Goal: Transaction & Acquisition: Purchase product/service

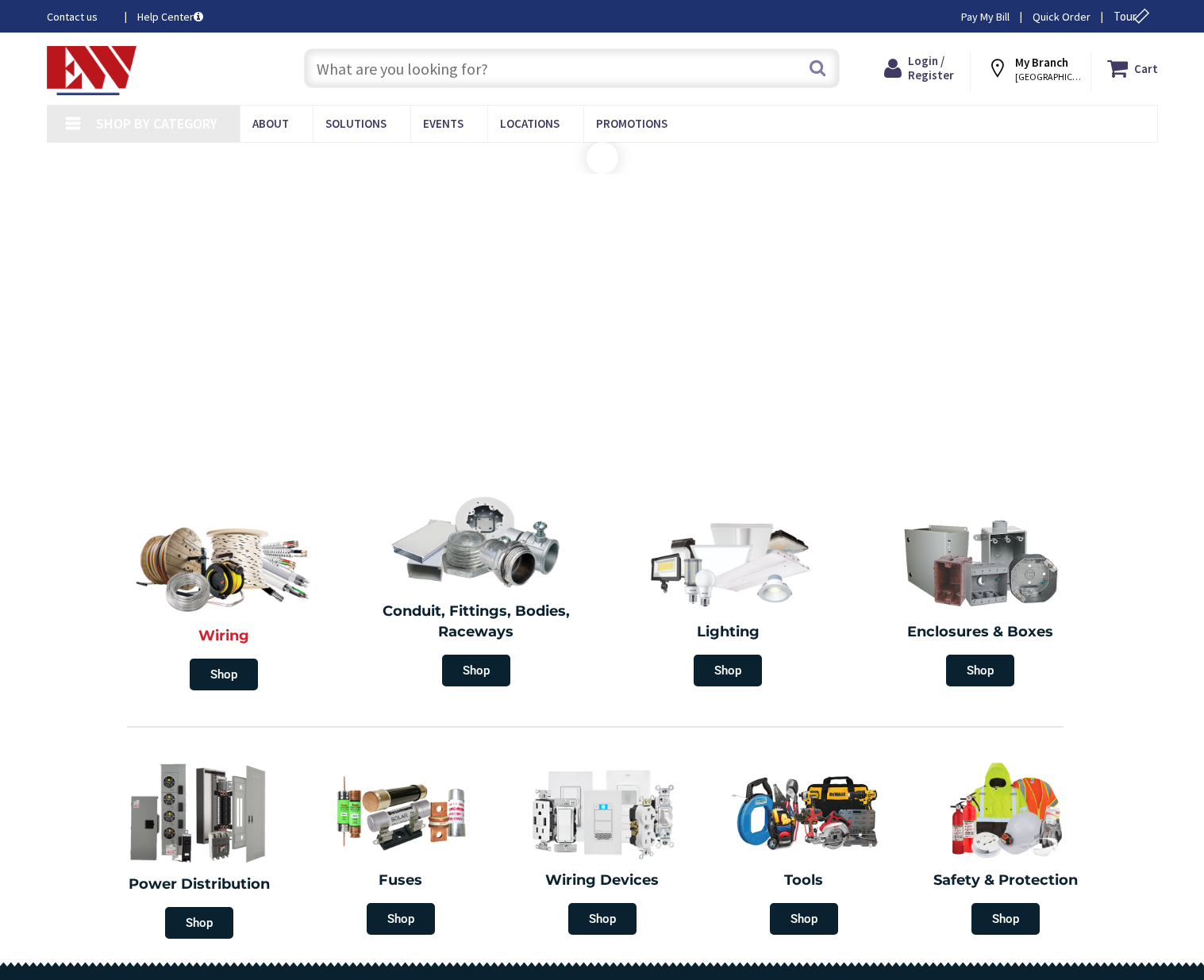
type input "Trymbulak Ln, [GEOGRAPHIC_DATA], [GEOGRAPHIC_DATA] 06033, [GEOGRAPHIC_DATA]"
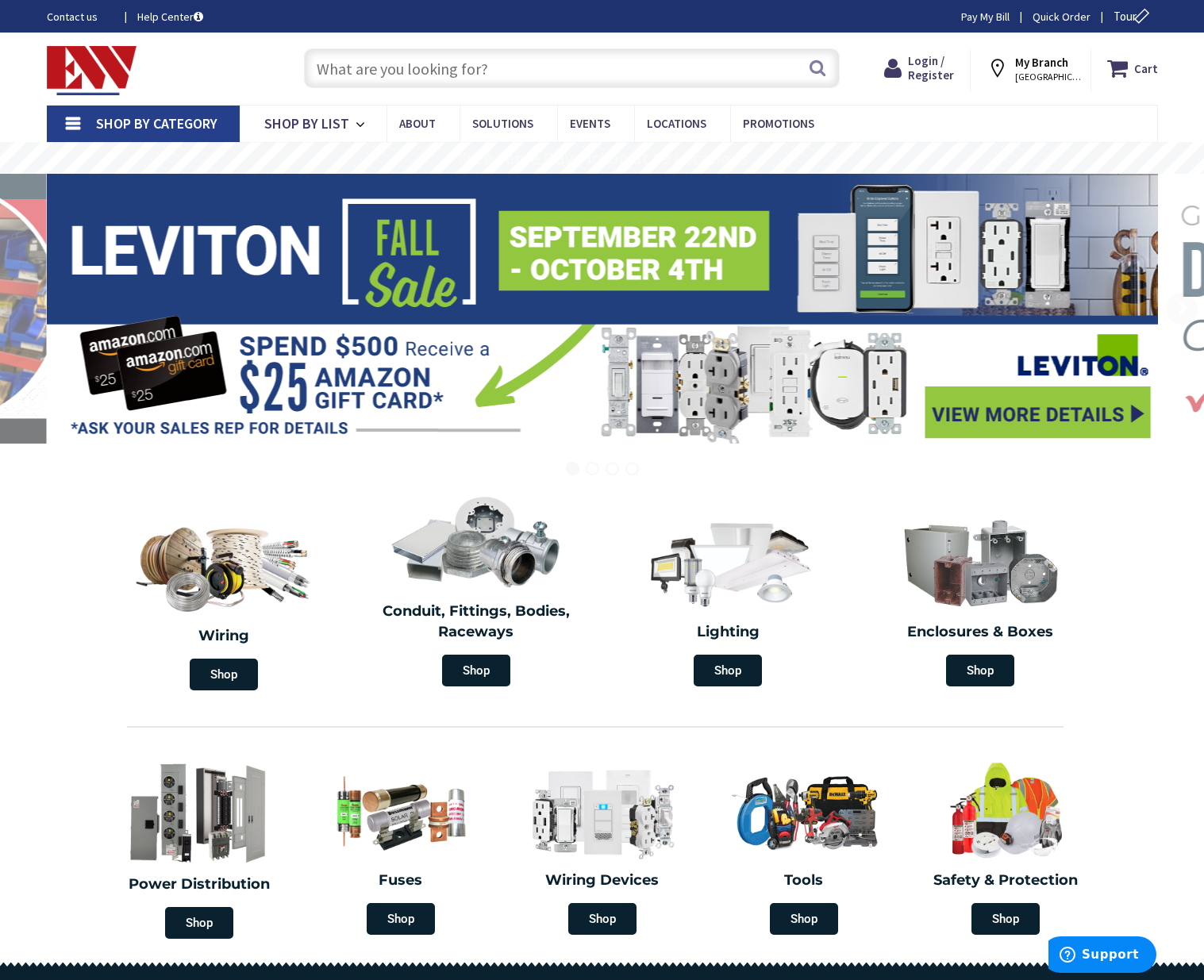
click at [450, 66] on input "text" at bounding box center [571, 68] width 536 height 40
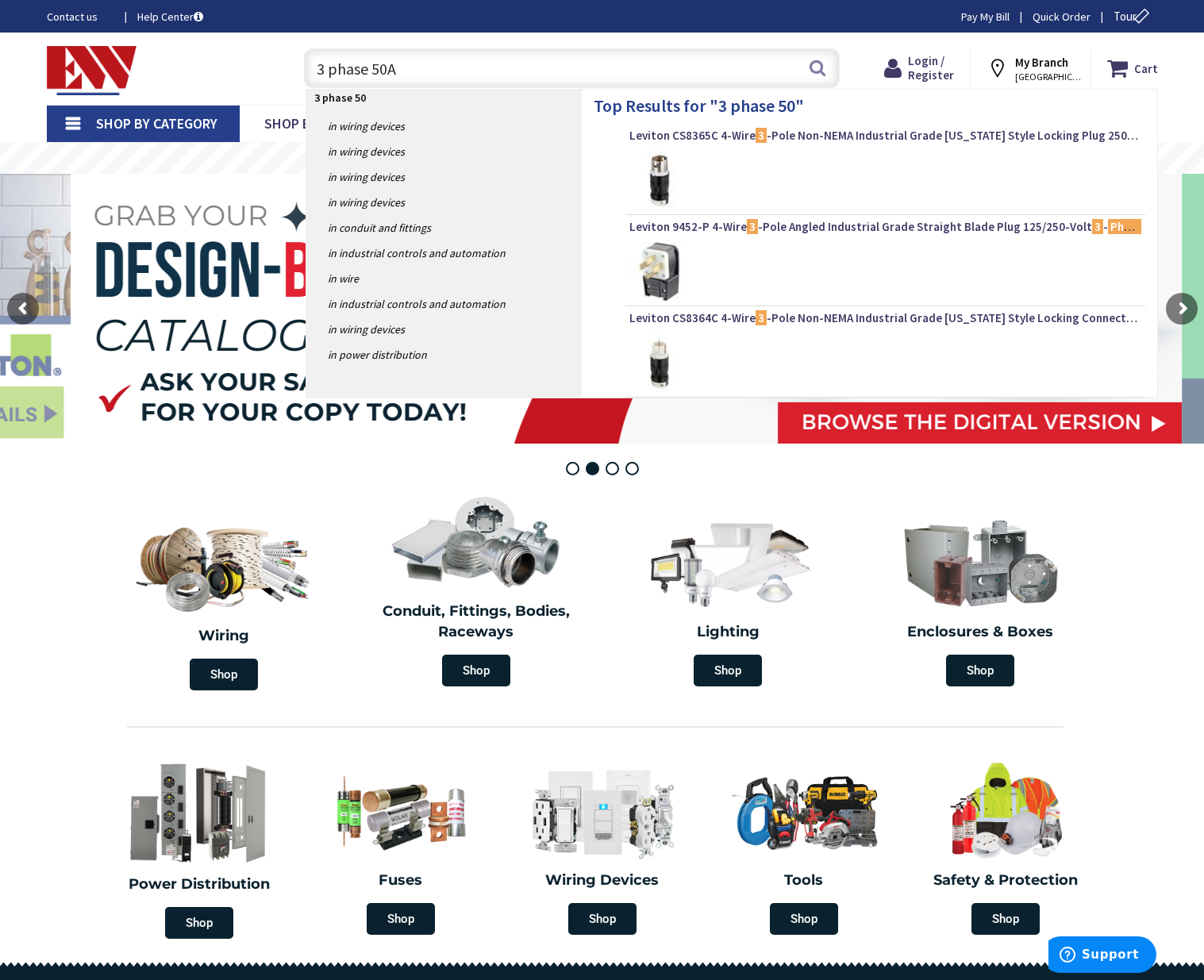
type input "3 phase 50A"
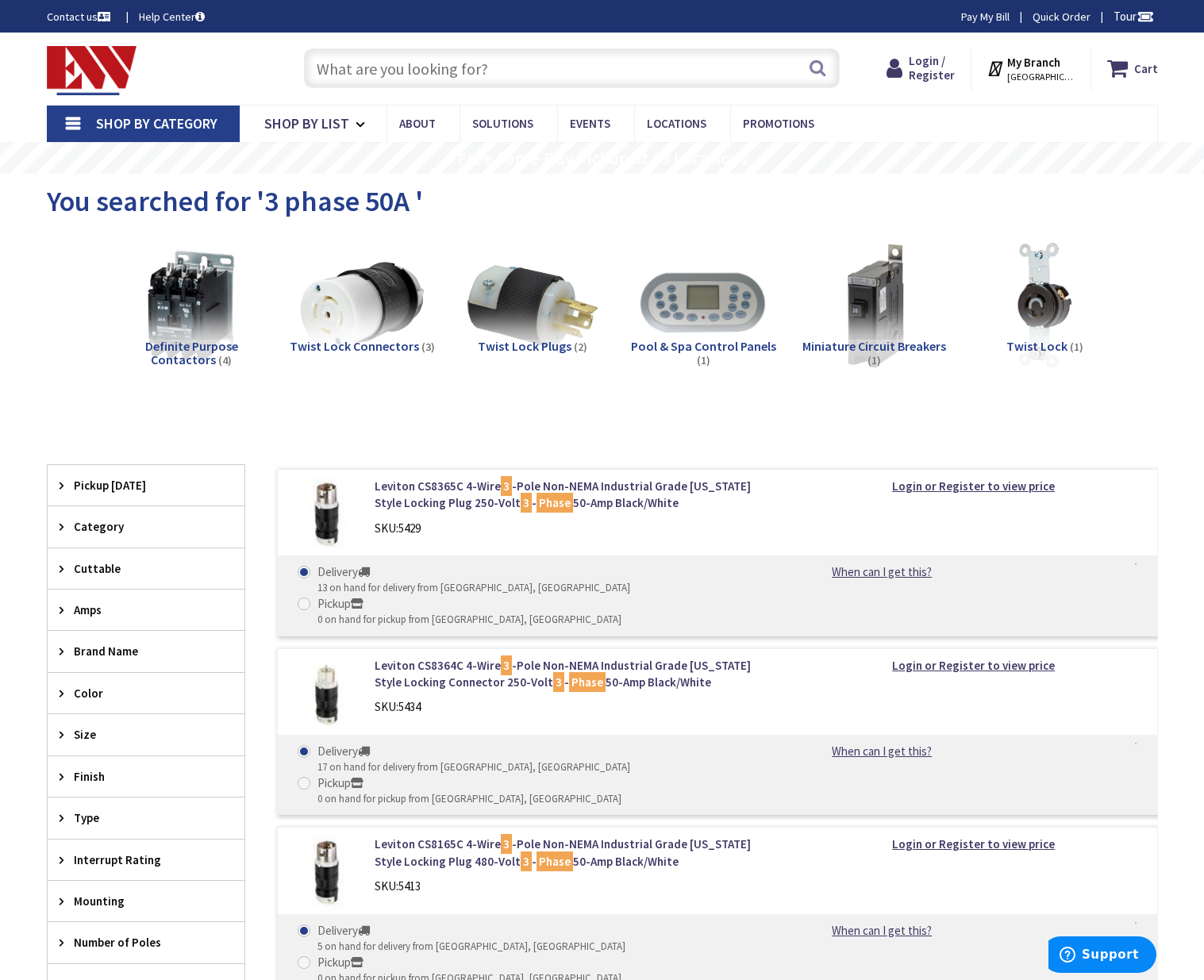
click at [568, 68] on input "text" at bounding box center [571, 68] width 536 height 40
type input "3 phase circuit breaker r"
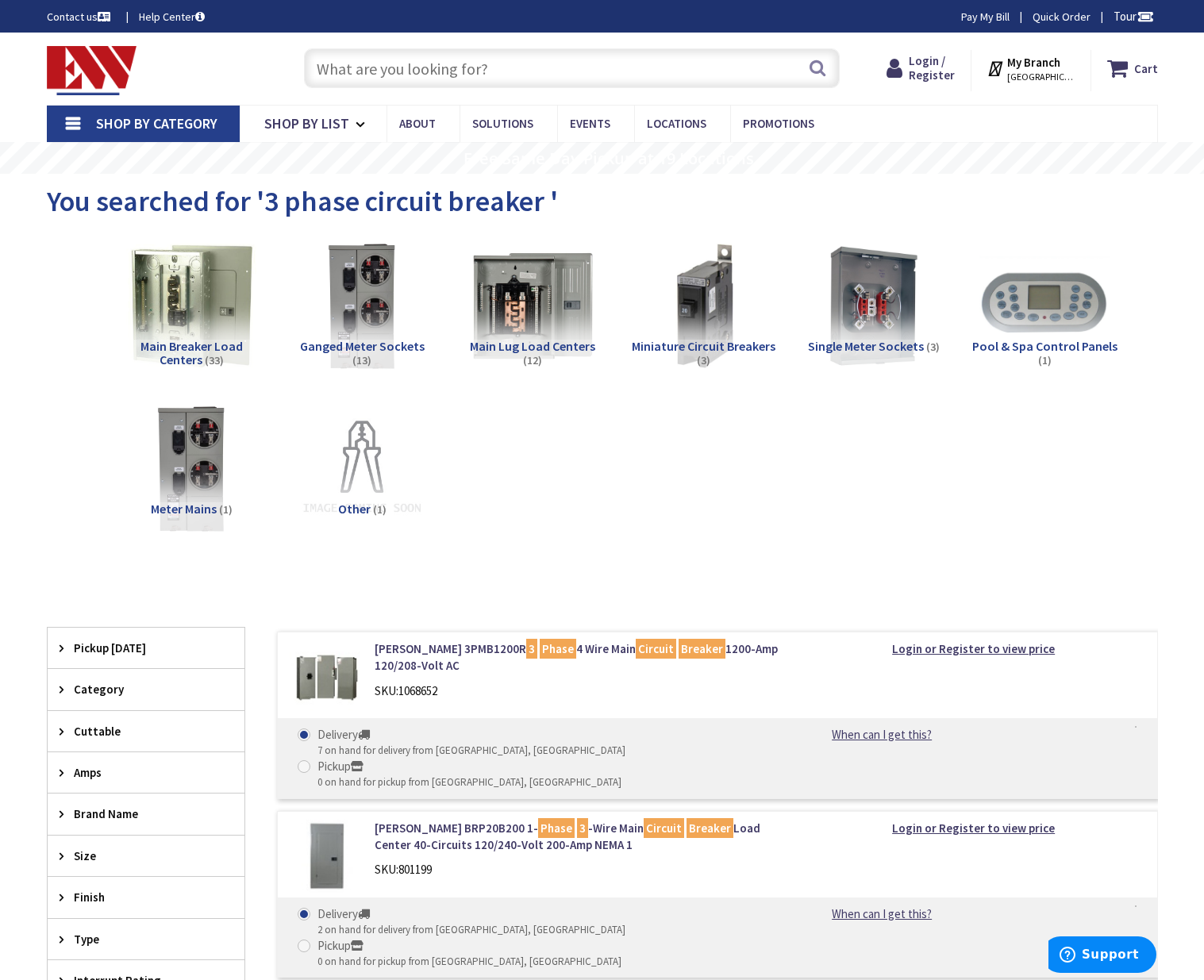
click at [453, 70] on input "text" at bounding box center [571, 68] width 536 height 40
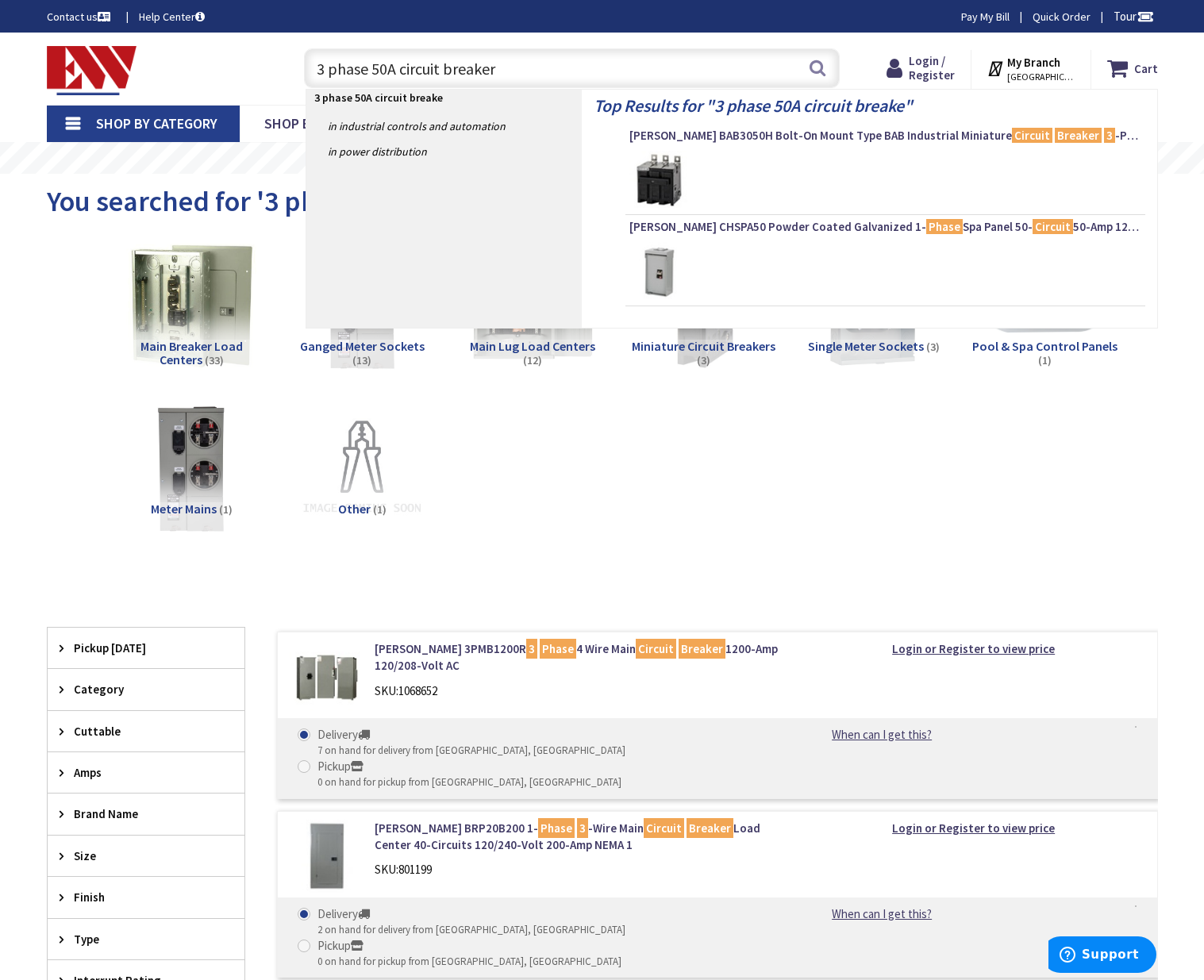
type input "3 phase 50A circuit breaker"
